Goal: Use online tool/utility: Utilize a website feature to perform a specific function

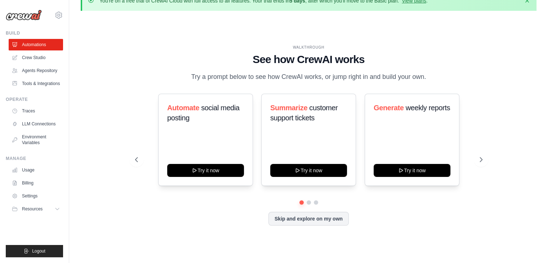
scroll to position [25, 0]
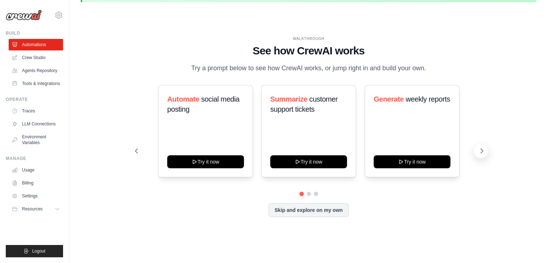
click at [481, 153] on icon at bounding box center [481, 150] width 7 height 7
click at [482, 155] on icon at bounding box center [481, 150] width 7 height 7
click at [483, 155] on icon at bounding box center [481, 150] width 7 height 7
click at [291, 103] on span "Summarize" at bounding box center [288, 99] width 37 height 8
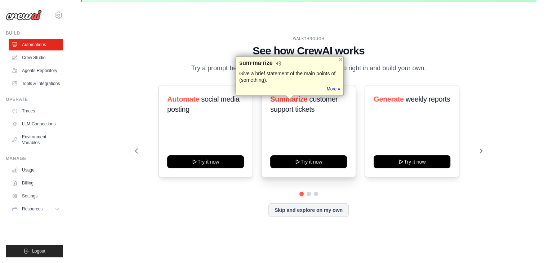
click at [284, 143] on div "Summarize customer support tickets Try it now" at bounding box center [308, 131] width 95 height 92
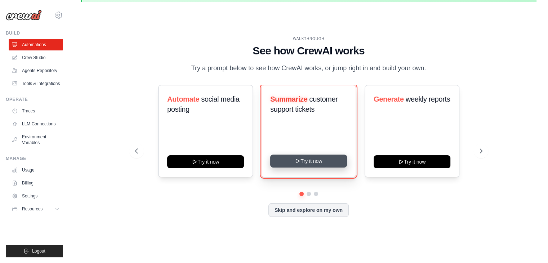
click at [303, 168] on button "Try it now" at bounding box center [308, 161] width 77 height 13
